Goal: Navigation & Orientation: Find specific page/section

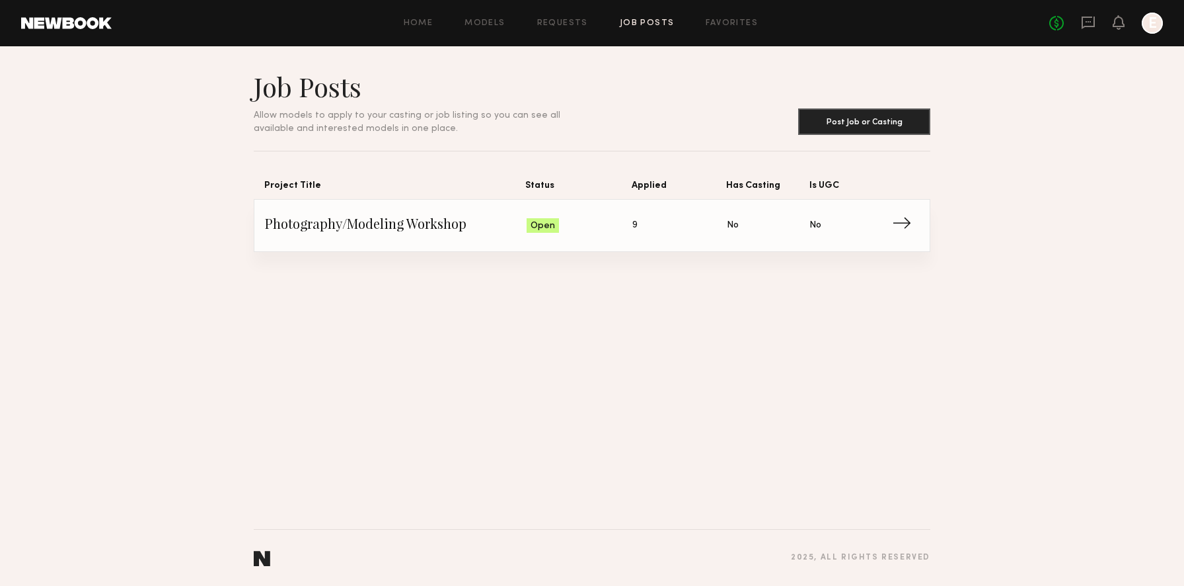
click at [574, 17] on div "Home Models Requests Job Posts Favorites Sign Out No fees up to $5,000 E" at bounding box center [637, 23] width 1051 height 21
click at [573, 22] on link "Requests" at bounding box center [562, 23] width 51 height 9
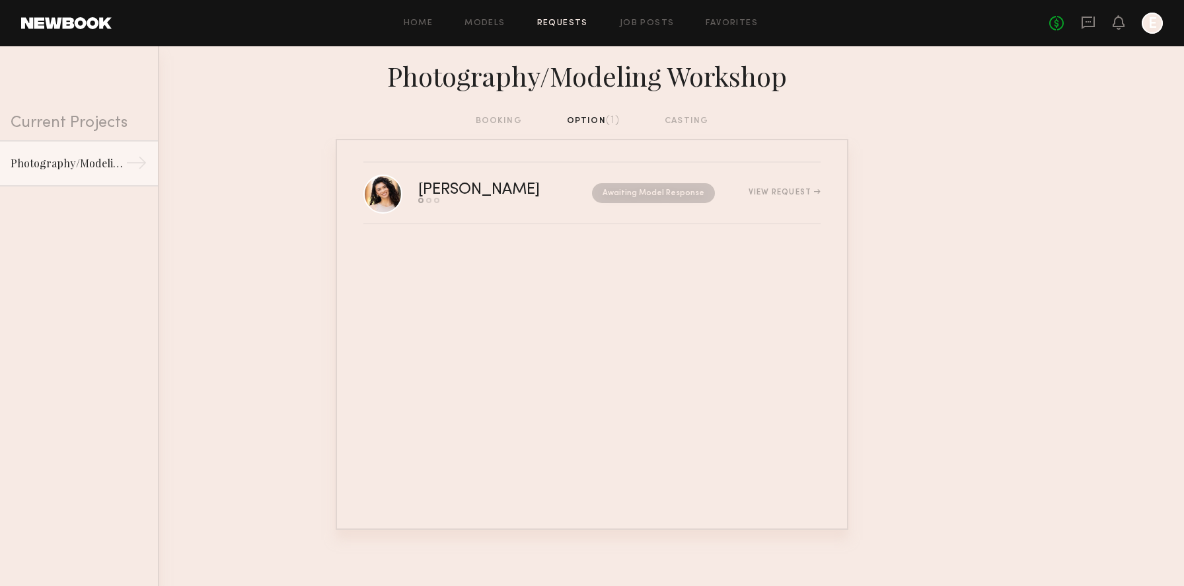
click at [423, 17] on div "Home Models Requests Job Posts Favorites Sign Out No fees up to $5,000 E" at bounding box center [637, 23] width 1051 height 21
click at [424, 24] on link "Home" at bounding box center [419, 23] width 30 height 9
